Goal: Information Seeking & Learning: Learn about a topic

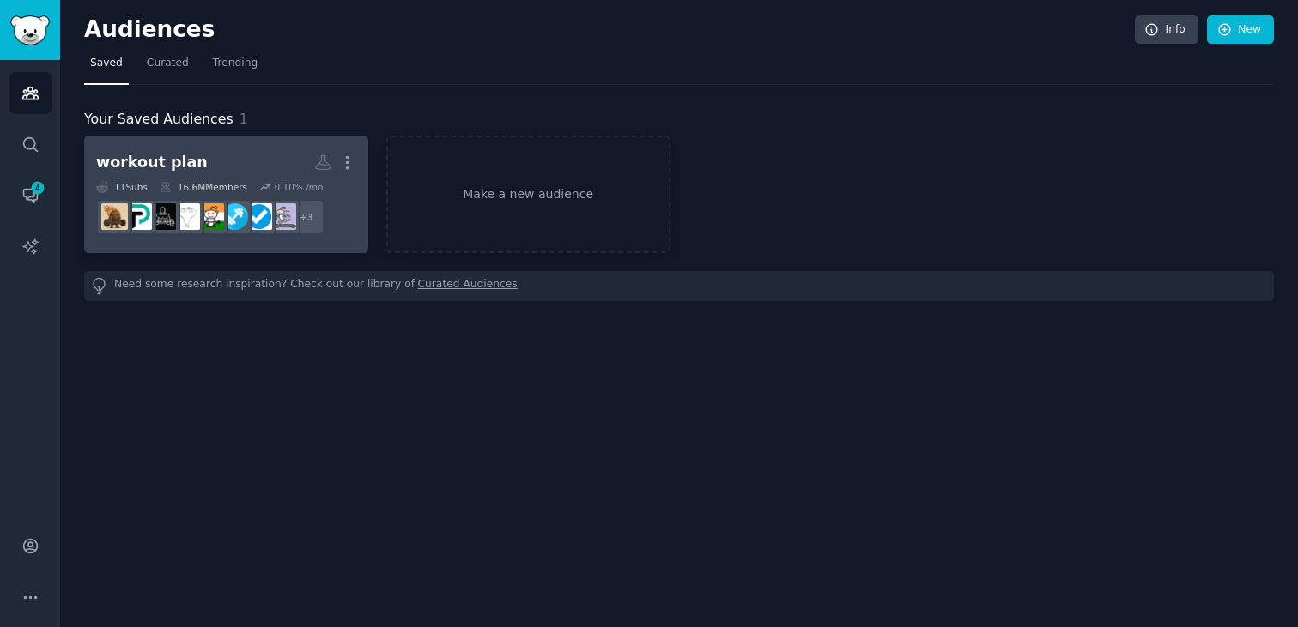
click at [247, 164] on h2 "workout plan More" at bounding box center [226, 163] width 260 height 30
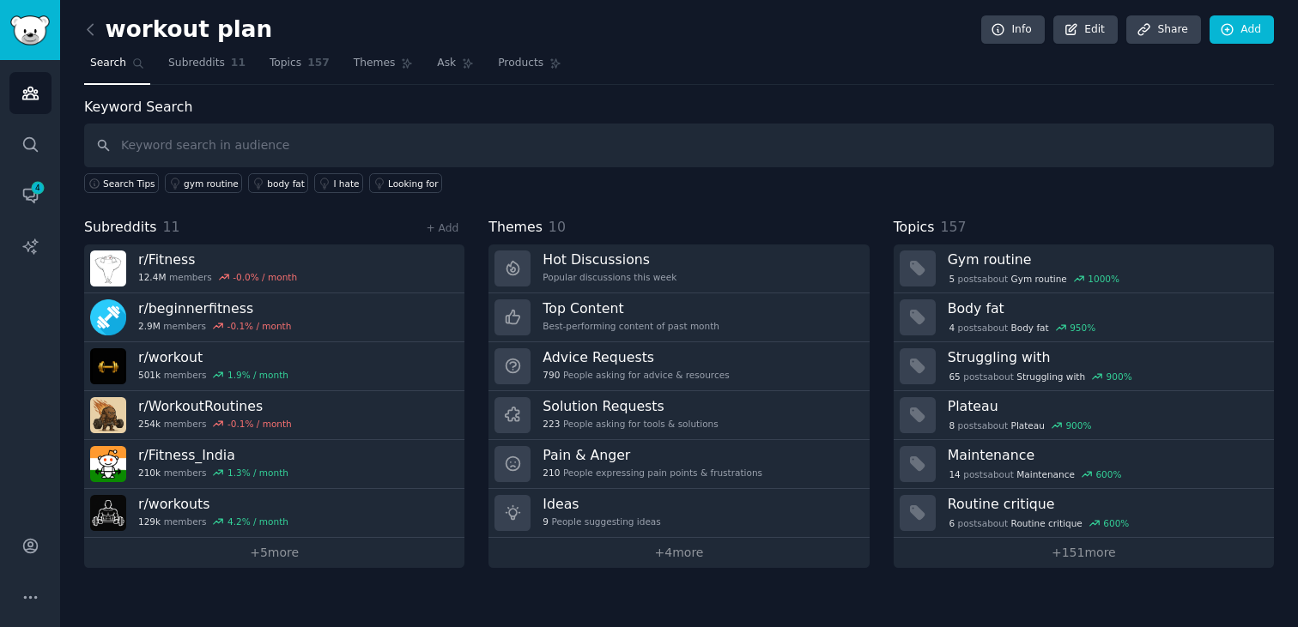
click at [301, 144] on input "text" at bounding box center [679, 146] width 1190 height 44
type input "atomic habits"
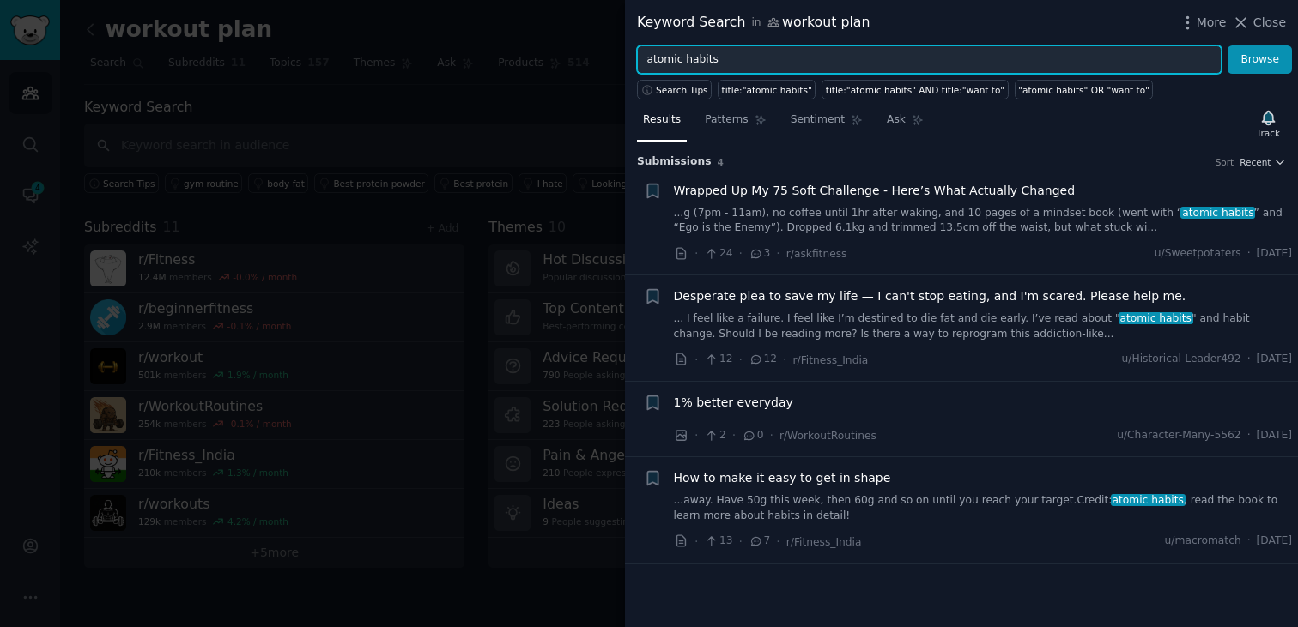
click at [681, 58] on input "atomic habits" at bounding box center [929, 59] width 585 height 29
click at [704, 59] on input "habits" at bounding box center [929, 59] width 585 height 29
type input "habits"
click at [1227, 45] on button "Browse" at bounding box center [1259, 59] width 64 height 29
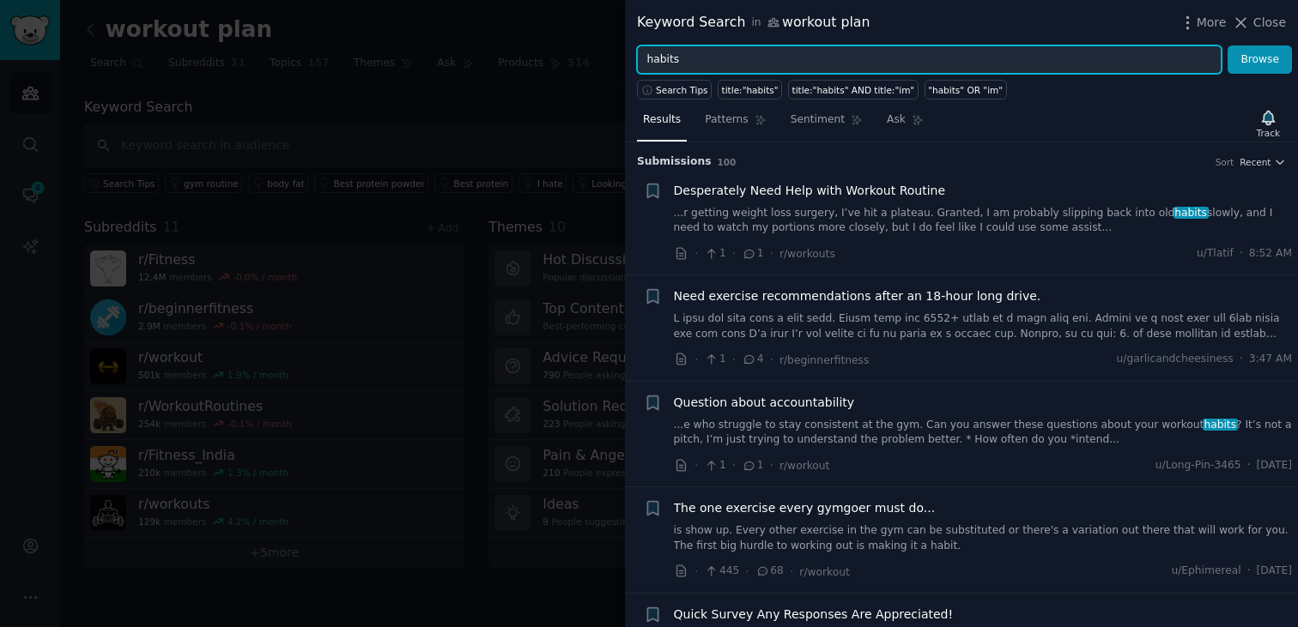
drag, startPoint x: 713, startPoint y: 58, endPoint x: 631, endPoint y: 49, distance: 82.8
click at [631, 49] on div "habits Browse" at bounding box center [961, 59] width 673 height 29
type input "small wins"
click at [1227, 45] on button "Browse" at bounding box center [1259, 59] width 64 height 29
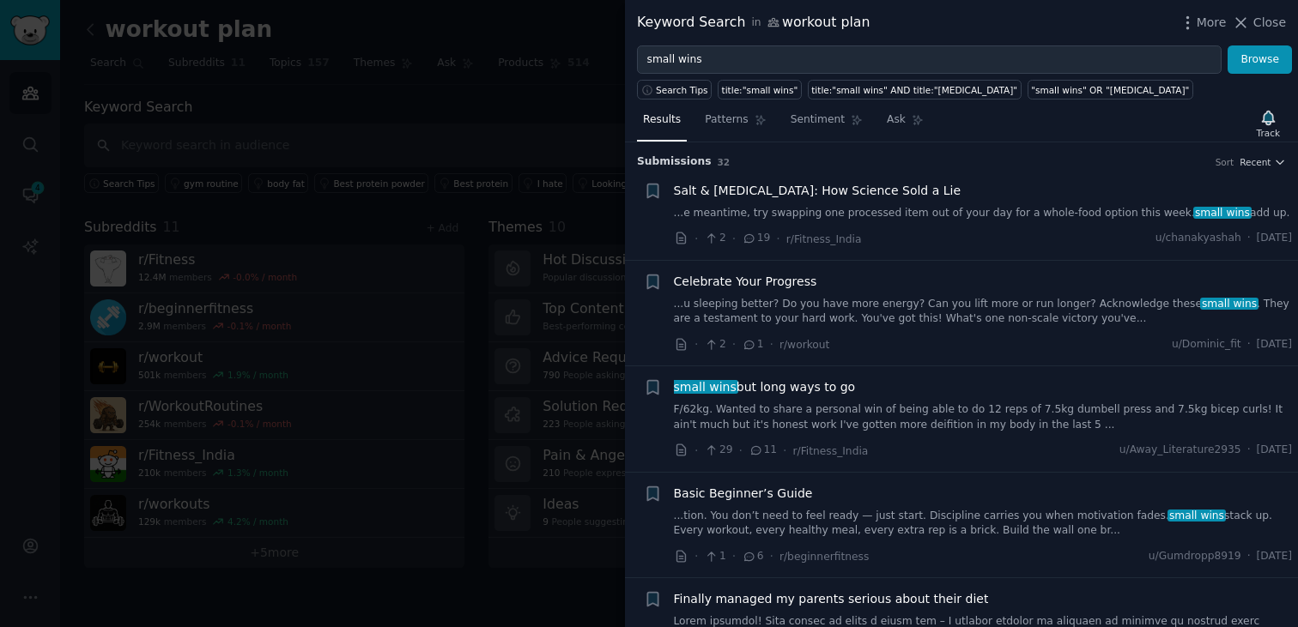
click at [1258, 104] on div "Results Patterns Sentiment Ask Track Submission s 32 Sort Recent Reddit text su…" at bounding box center [961, 364] width 673 height 528
click at [1269, 128] on div "Track" at bounding box center [1268, 133] width 23 height 12
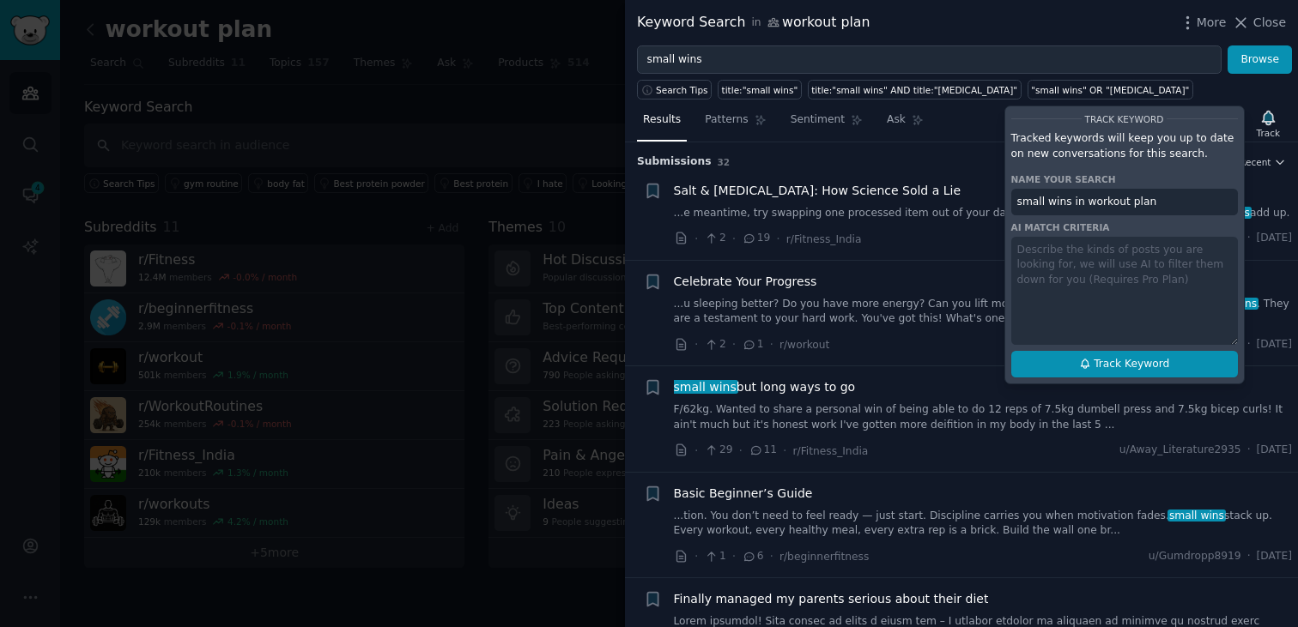
click at [1118, 369] on span "Track Keyword" at bounding box center [1132, 364] width 76 height 15
type input "small wins in workout plan"
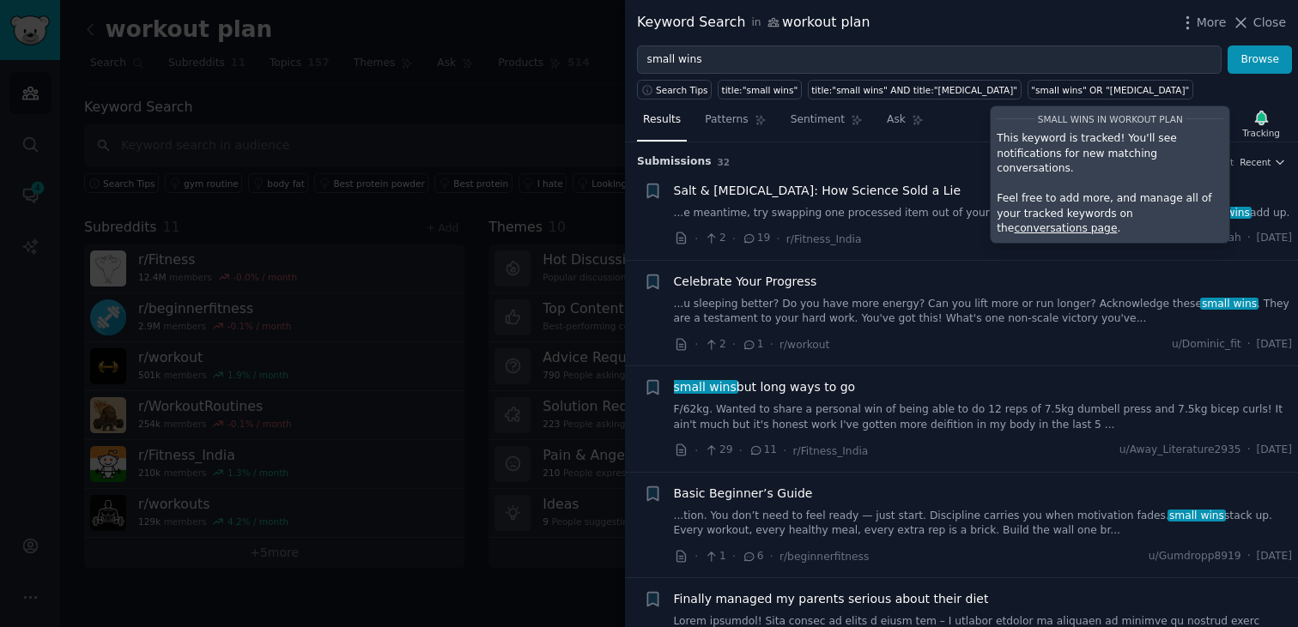
click at [944, 129] on div "Results Patterns Sentiment Ask Tracking small wins in workout plan This keyword…" at bounding box center [961, 124] width 673 height 37
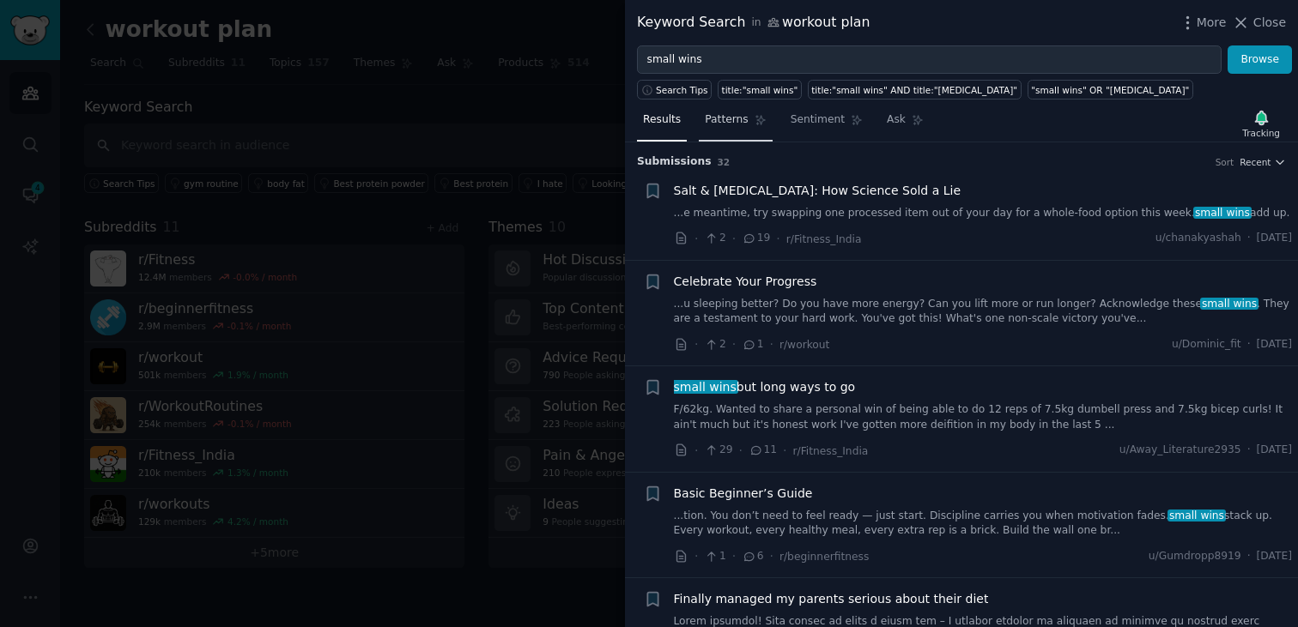
click at [735, 113] on span "Patterns" at bounding box center [726, 119] width 43 height 15
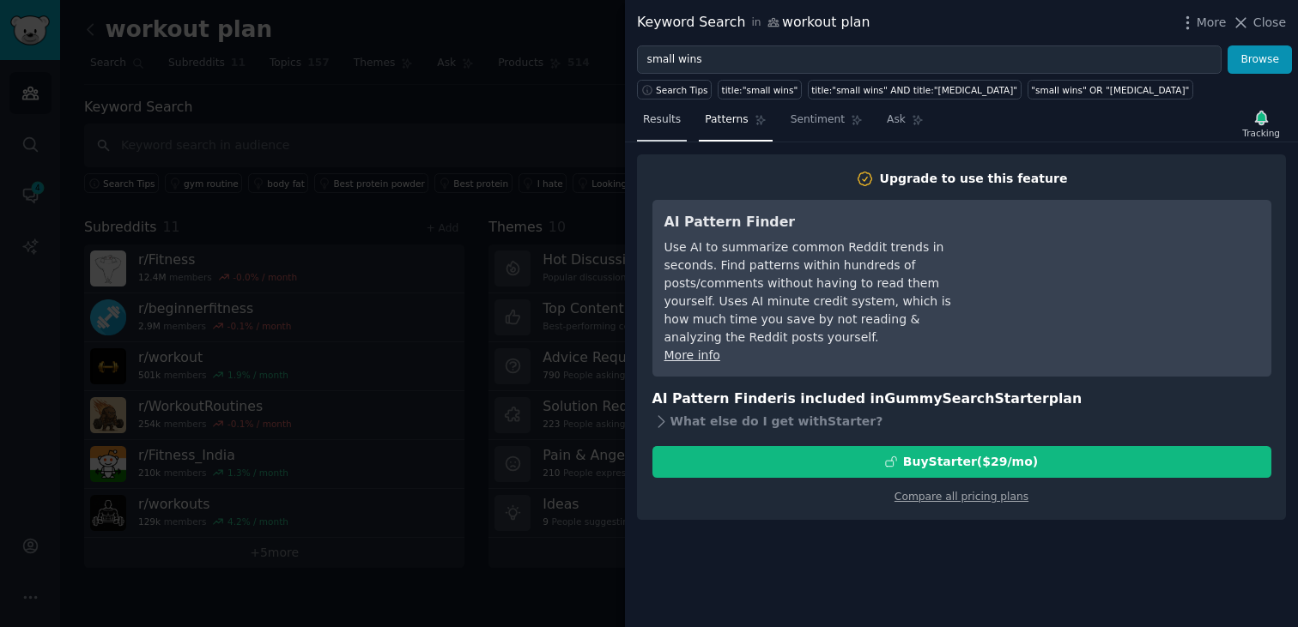
click at [652, 127] on span "Results" at bounding box center [662, 119] width 38 height 15
